Goal: Browse casually: Explore the website without a specific task or goal

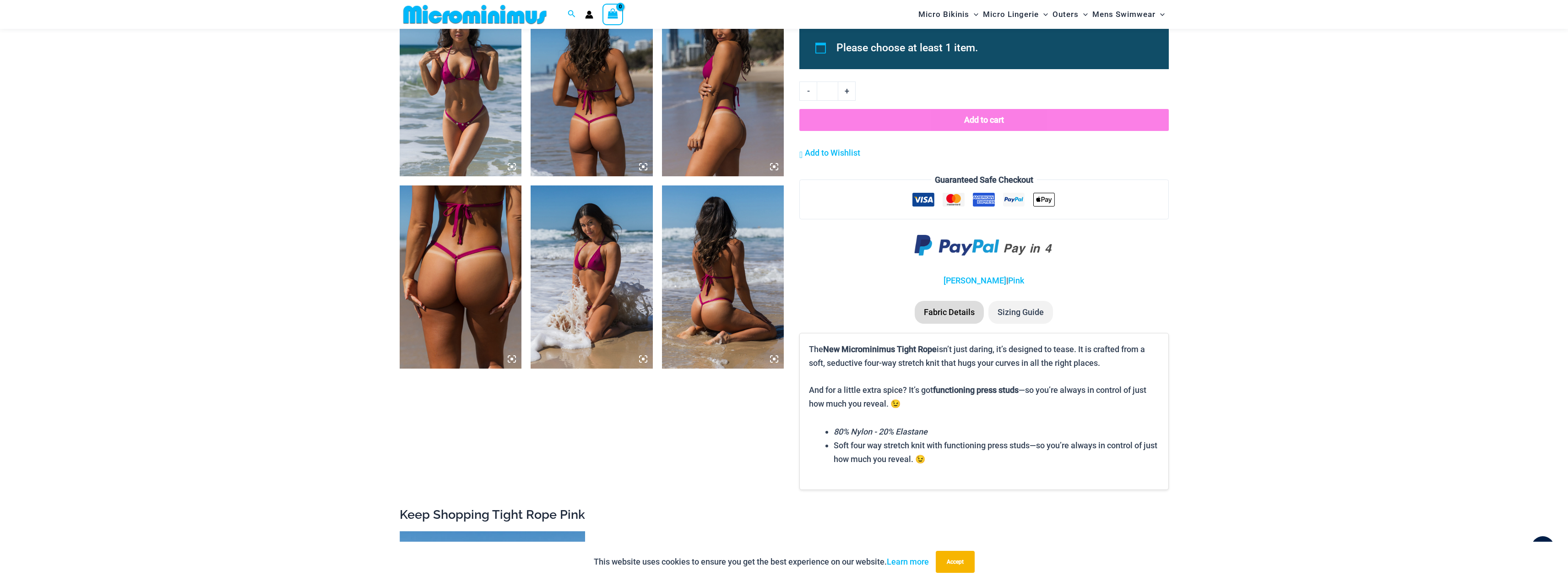
scroll to position [869, 0]
click at [615, 278] on img at bounding box center [591, 276] width 122 height 183
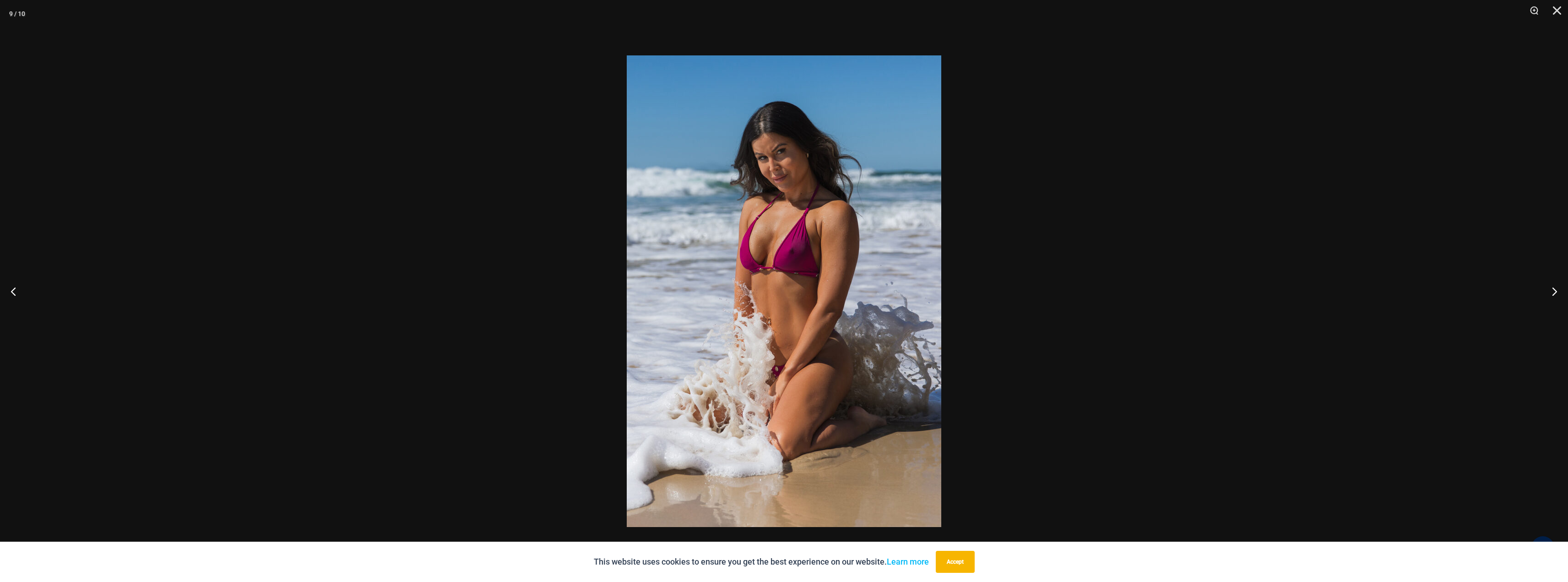
click at [427, 231] on div at bounding box center [784, 291] width 1568 height 582
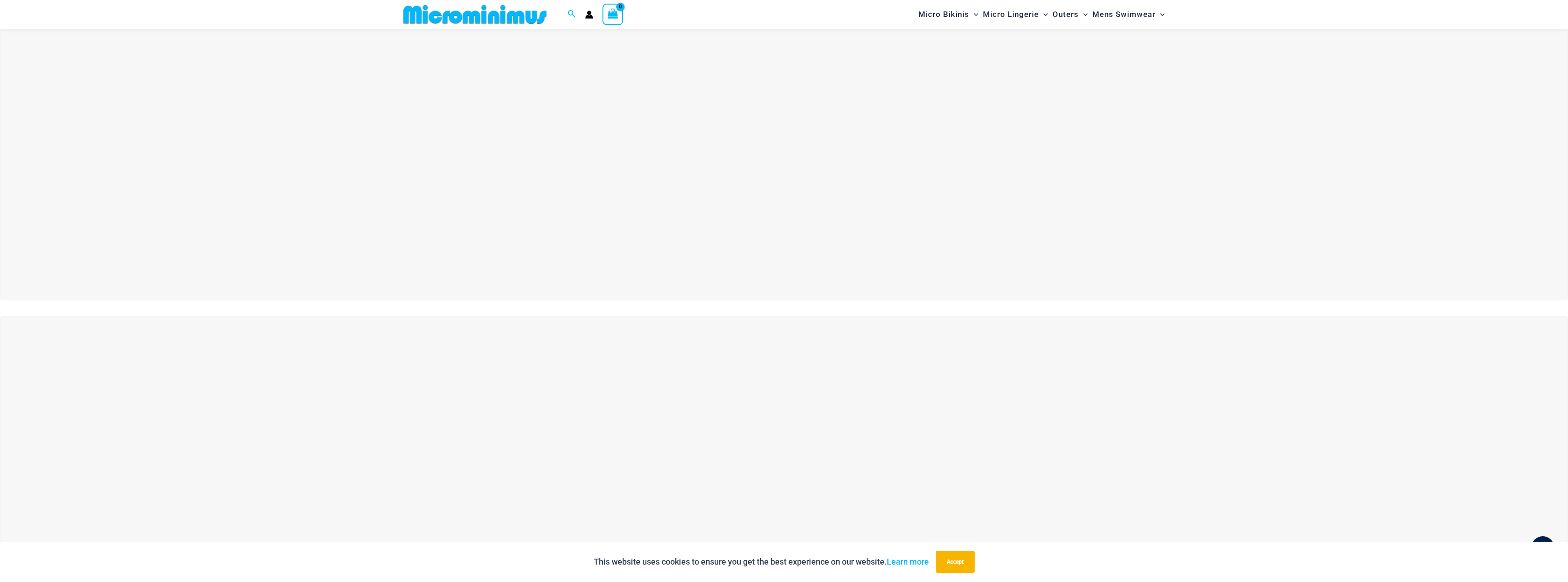
scroll to position [450, 0]
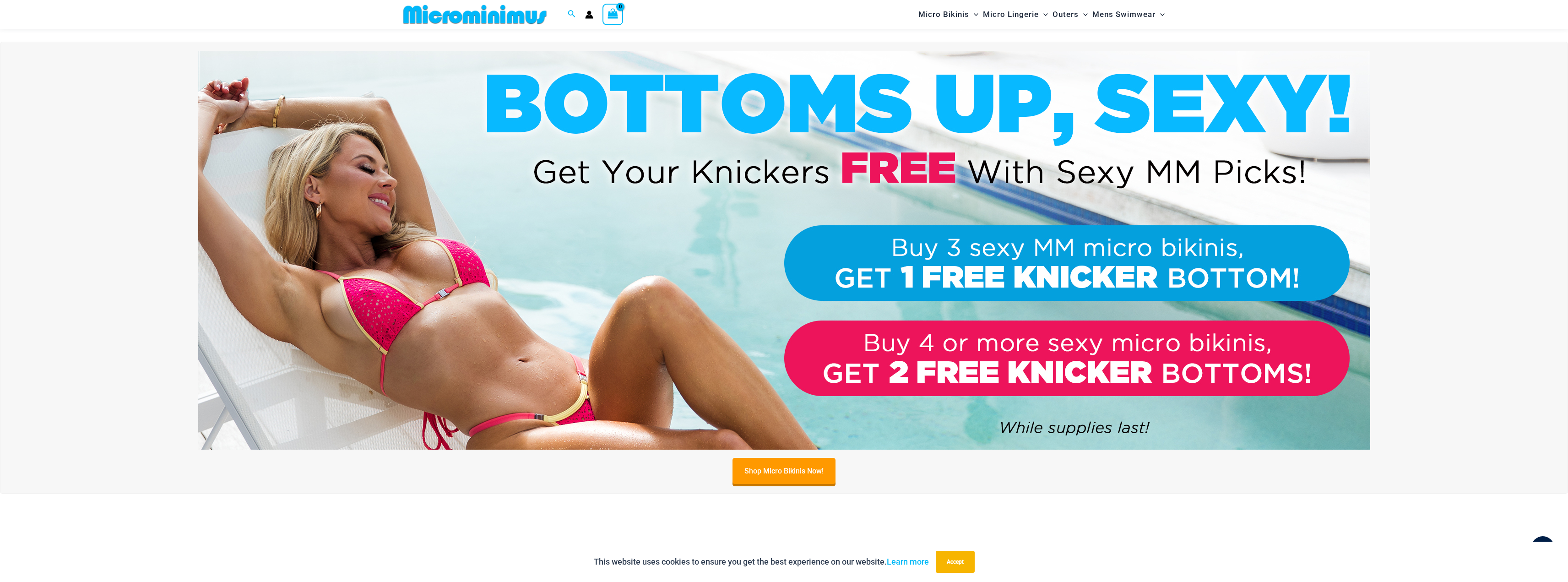
click at [487, 304] on img at bounding box center [784, 251] width 1172 height 399
